Goal: Transaction & Acquisition: Purchase product/service

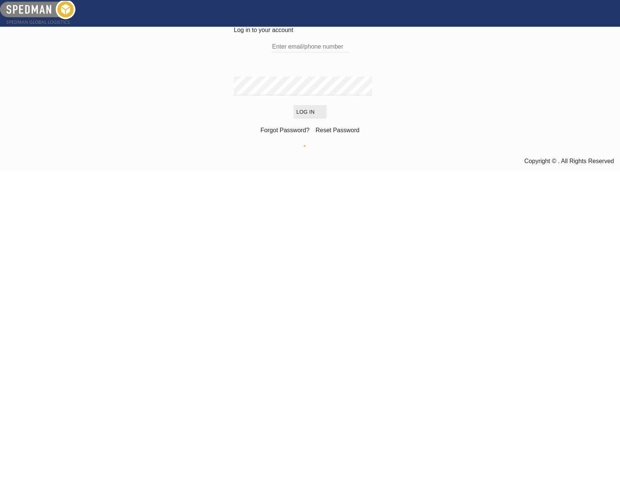
type input "[PERSON_NAME][EMAIL_ADDRESS][PERSON_NAME][DOMAIN_NAME]"
click at [303, 119] on button "Log In" at bounding box center [309, 112] width 33 height 14
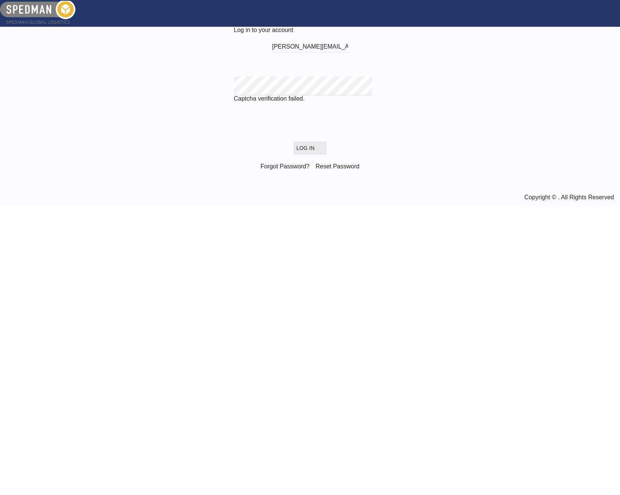
click at [320, 153] on md-icon "LOGIN" at bounding box center [318, 148] width 9 height 9
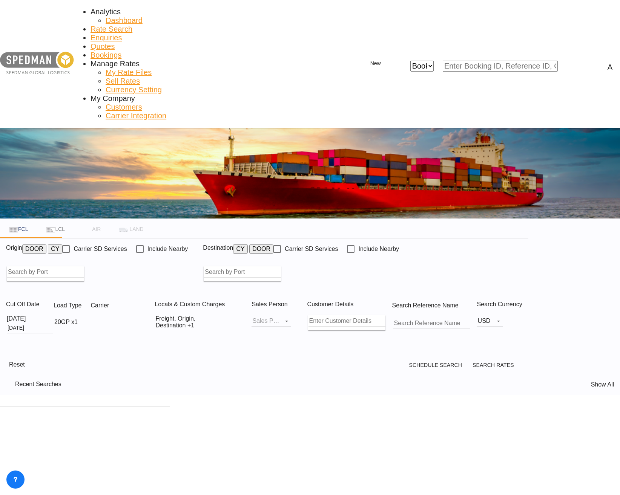
click at [106, 162] on body "Analytics Dashboard Rate Search Enquiries Quotes Bookings" at bounding box center [310, 247] width 620 height 495
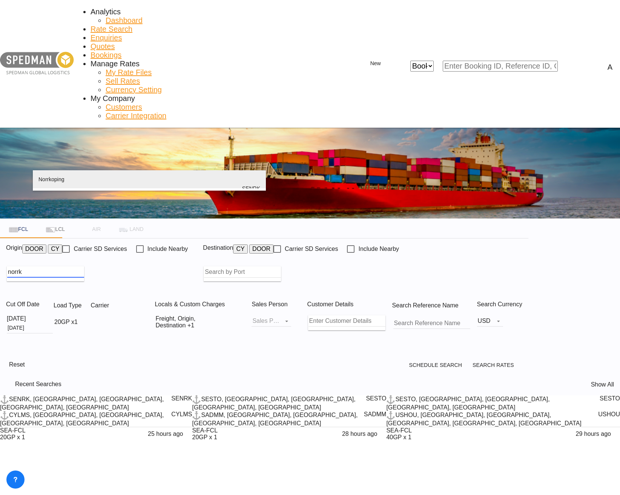
click at [87, 177] on div "Norrk oping [GEOGRAPHIC_DATA] SENRK" at bounding box center [149, 188] width 222 height 36
type input "Norrkoping, SENRK"
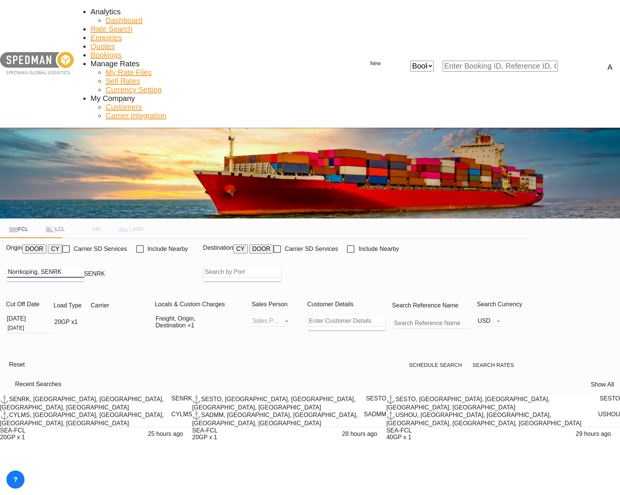
click at [329, 159] on body "Analytics Dashboard Rate Search Enquiries Quotes Bookings" at bounding box center [310, 247] width 620 height 495
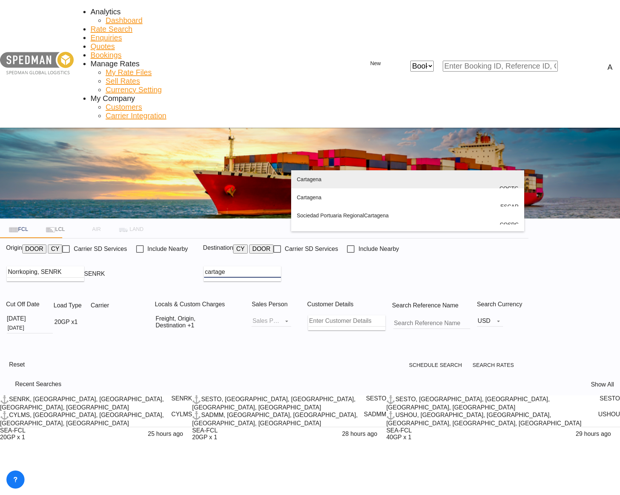
click at [340, 188] on div "Cartage na [GEOGRAPHIC_DATA] COCTG" at bounding box center [408, 188] width 222 height 36
type input "[GEOGRAPHIC_DATA], COCTG"
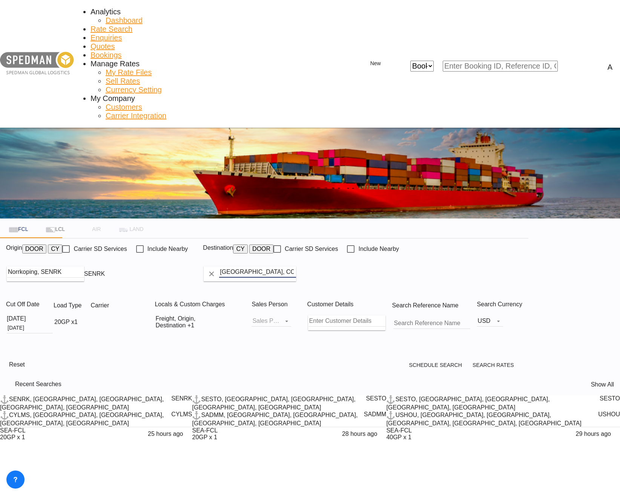
click at [228, 295] on div "Cut Off Date [DATE] [DATE] Load Type 20GP x1 Carrier Locals & Custom Charges Fr…" at bounding box center [264, 325] width 528 height 61
click at [240, 318] on md-icon "icon-chevron-down" at bounding box center [235, 322] width 9 height 9
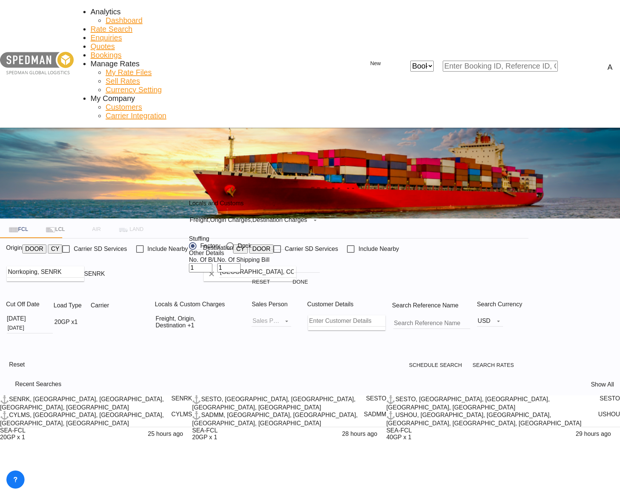
click at [304, 225] on md-select-value "Freight , Origin Charges , Destination Charges" at bounding box center [254, 219] width 131 height 11
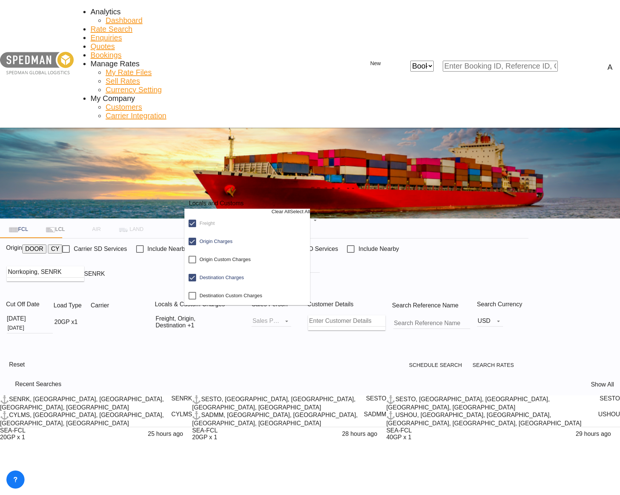
click at [412, 230] on md-backdrop at bounding box center [310, 247] width 620 height 495
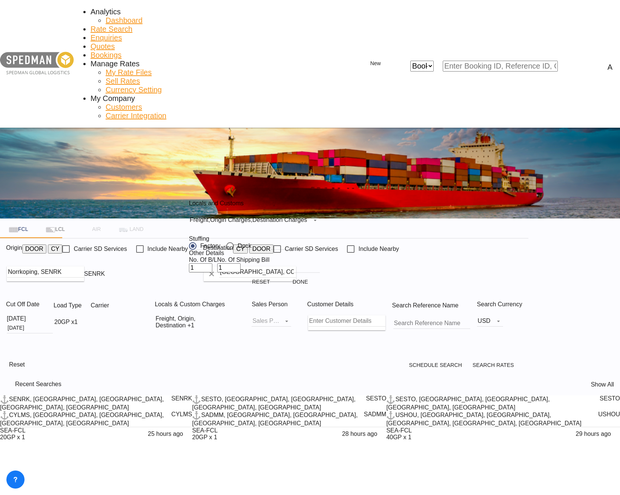
click at [407, 229] on div "Locals and Customs Freight , Origin Charges , Destination Charges Stuffing Fact…" at bounding box center [310, 247] width 620 height 495
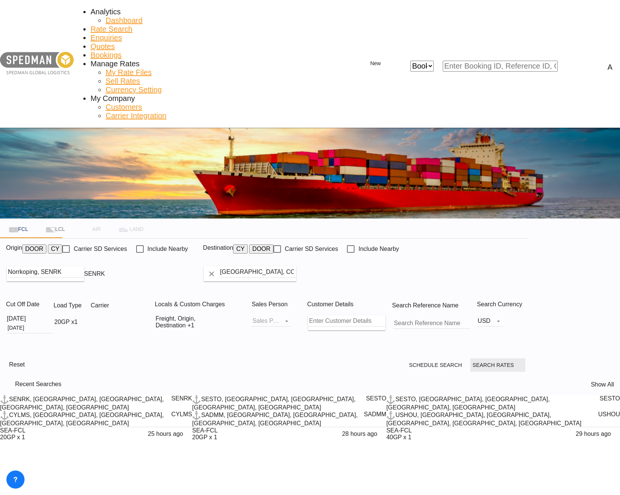
click at [523, 362] on span "Search Rates" at bounding box center [497, 365] width 50 height 6
click at [155, 310] on div at bounding box center [122, 317] width 64 height 15
click at [523, 362] on span "Search Rates" at bounding box center [497, 365] width 50 height 6
click at [317, 295] on div "Cut Off Date [DATE] [DATE] Load Type 20GP x1 Carrier Locals & Custom Charges Fr…" at bounding box center [264, 325] width 528 height 61
drag, startPoint x: 307, startPoint y: 228, endPoint x: 248, endPoint y: 220, distance: 59.4
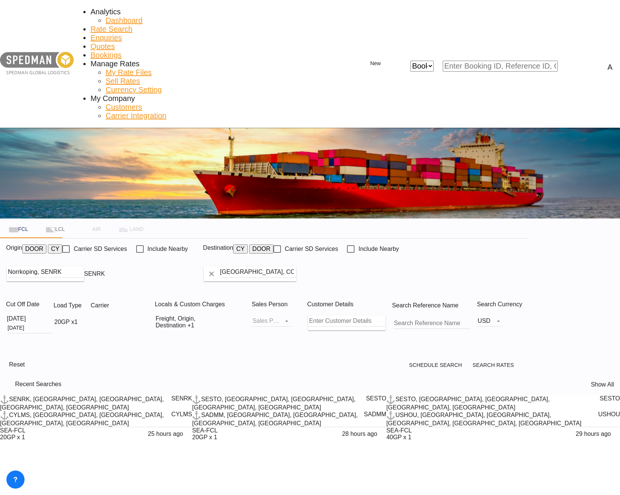
click at [307, 295] on div "Cut Off Date [DATE] [DATE] Load Type 20GP x1 Carrier Locals & Custom Charges Fr…" at bounding box center [264, 325] width 528 height 61
click at [207, 295] on div "Cut Off Date [DATE] [DATE] Load Type 20GP x1 Carrier Locals & Custom Charges Fr…" at bounding box center [264, 325] width 528 height 61
click at [294, 295] on div "Cut Off Date [DATE] [DATE] Load Type 20GP x1 Carrier Locals & Custom Charges Fr…" at bounding box center [264, 325] width 528 height 61
click at [223, 295] on div "Cut Off Date [DATE] [DATE] Load Type 20GP x1 Carrier Locals & Custom Charges Fr…" at bounding box center [264, 325] width 528 height 61
click at [155, 310] on div at bounding box center [122, 317] width 64 height 15
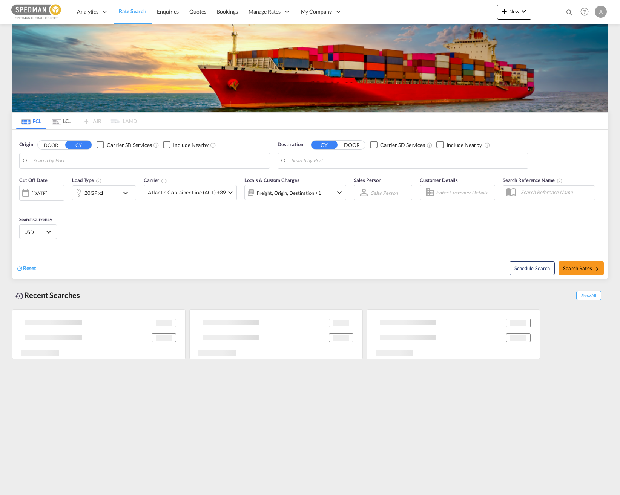
type input "Norrkoping, SENRK"
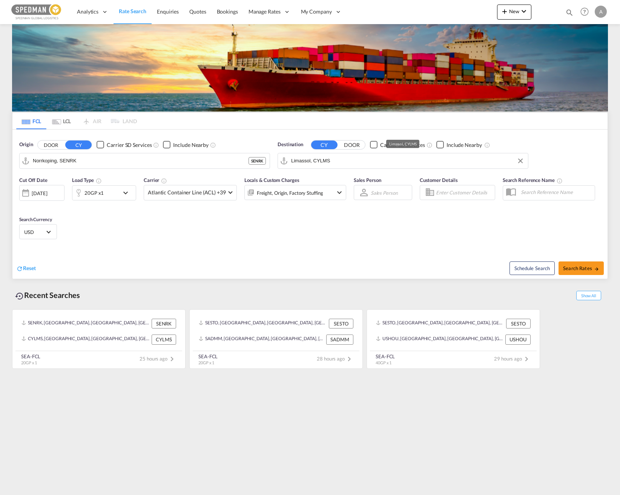
click at [376, 164] on input "Limassol, CYLMS" at bounding box center [407, 160] width 233 height 11
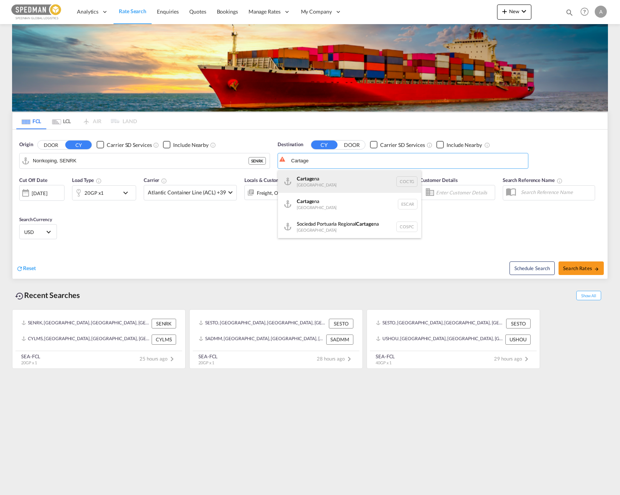
click at [343, 176] on div "Cartage na [GEOGRAPHIC_DATA] COCTG" at bounding box center [349, 181] width 143 height 23
type input "[GEOGRAPHIC_DATA], COCTG"
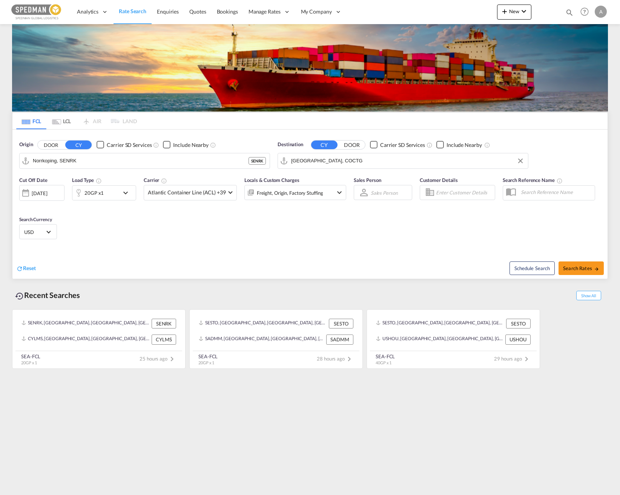
click at [235, 226] on div "Cut Off Date 10 Oct 2025 10/10/2025 Load Type 20GP x1 Carrier Atlantic Containe…" at bounding box center [309, 209] width 595 height 73
click at [574, 269] on span "Search Rates" at bounding box center [581, 268] width 36 height 6
type input "SENRK to COCTG / 10 Oct 2025"
